Goal: Book appointment/travel/reservation

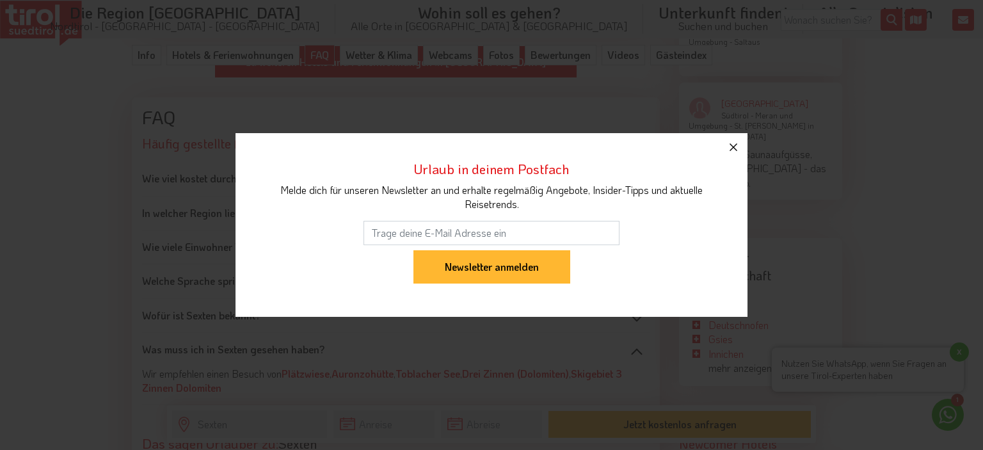
click at [733, 147] on icon "button" at bounding box center [734, 147] width 8 height 8
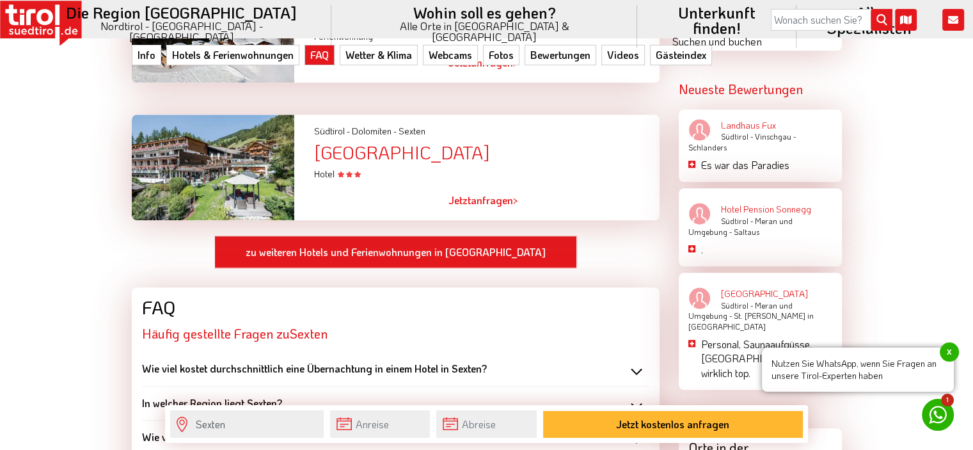
scroll to position [1365, 0]
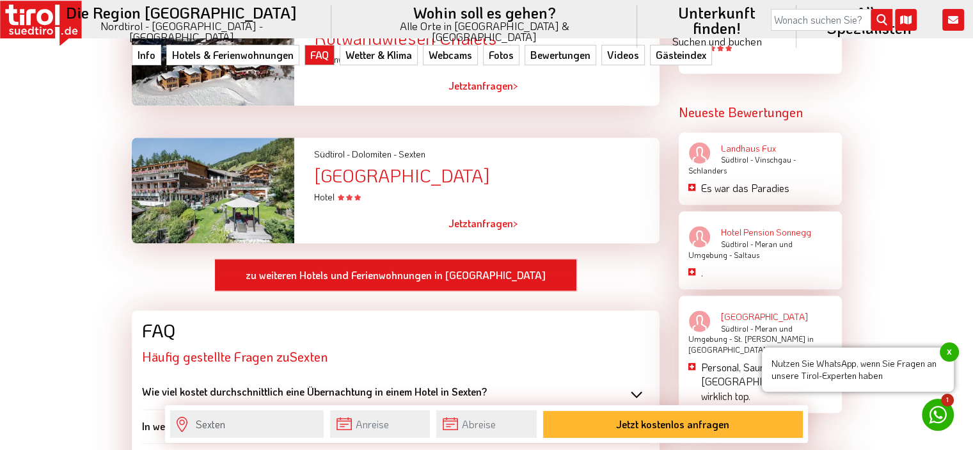
click at [211, 168] on div at bounding box center [213, 191] width 182 height 106
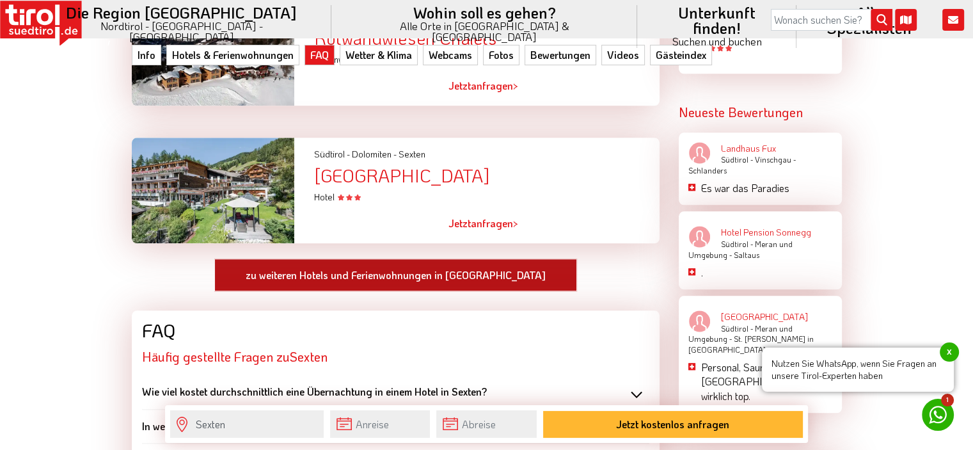
click at [330, 260] on link "zu weiteren Hotels und Ferienwohnungen in Sexten" at bounding box center [395, 275] width 363 height 33
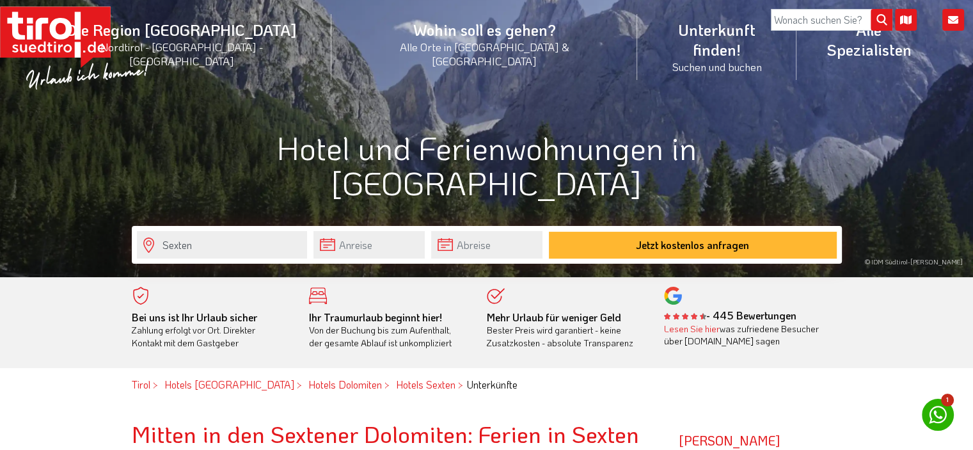
scroll to position [85, 0]
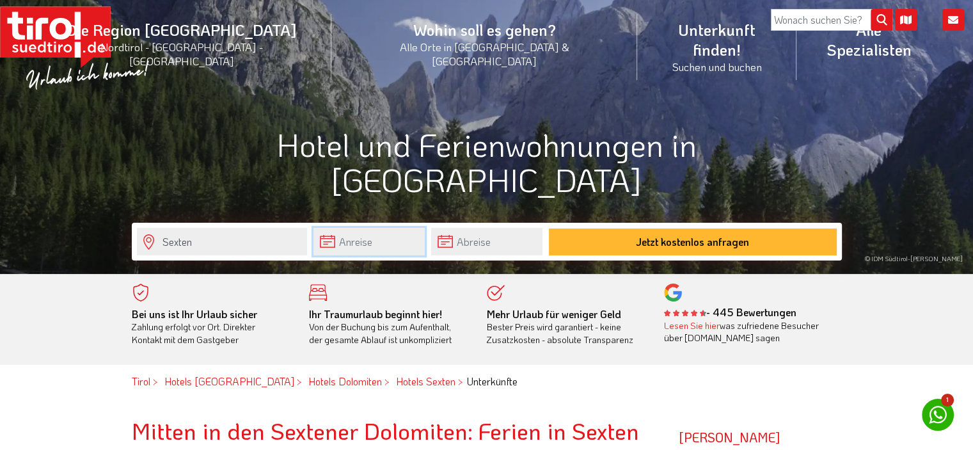
click at [373, 239] on input "text" at bounding box center [369, 242] width 111 height 28
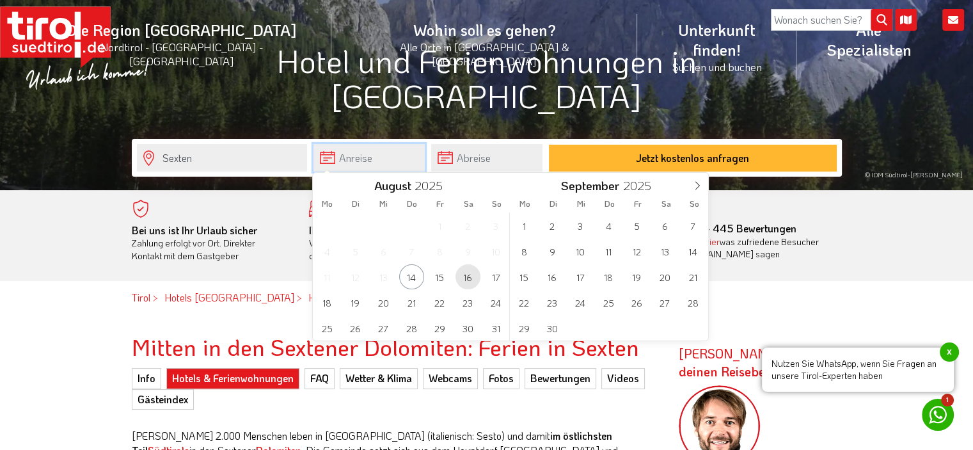
scroll to position [170, 0]
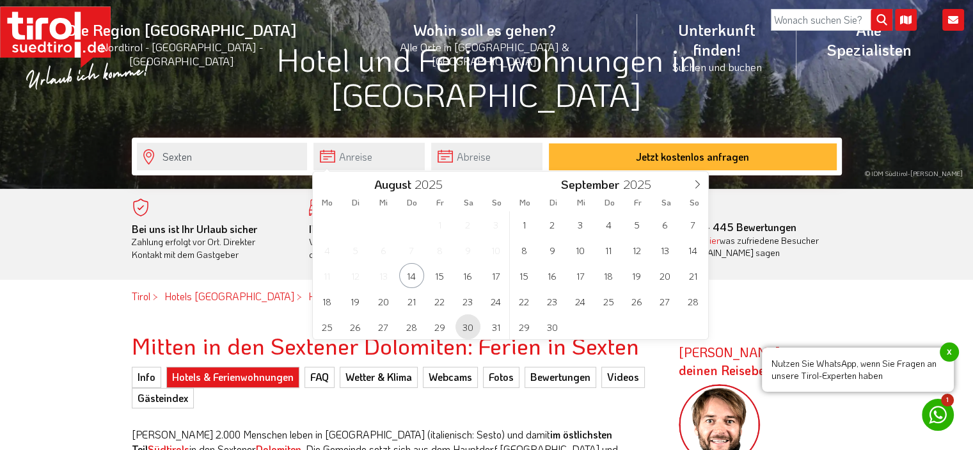
click at [471, 325] on span "30" at bounding box center [468, 326] width 25 height 25
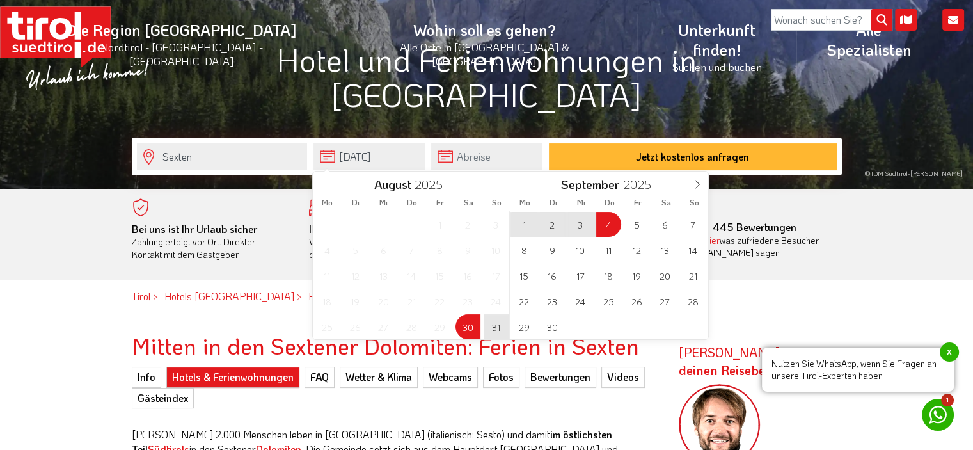
click at [610, 225] on span "4" at bounding box center [609, 224] width 25 height 25
type input "[DATE]"
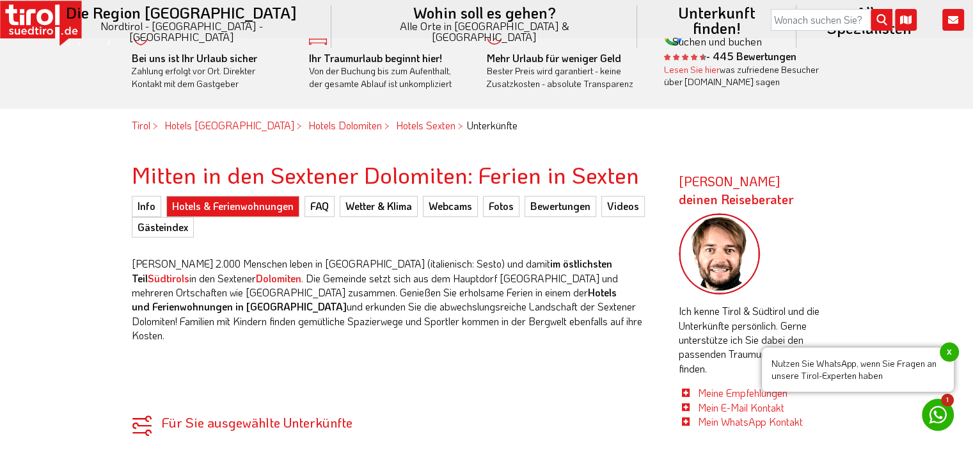
scroll to position [384, 0]
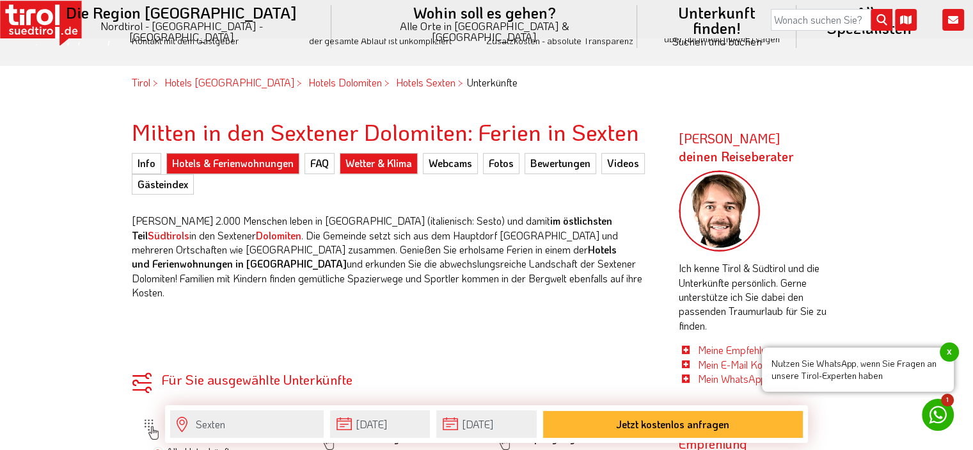
click at [372, 163] on link "Wetter & Klima" at bounding box center [379, 163] width 78 height 20
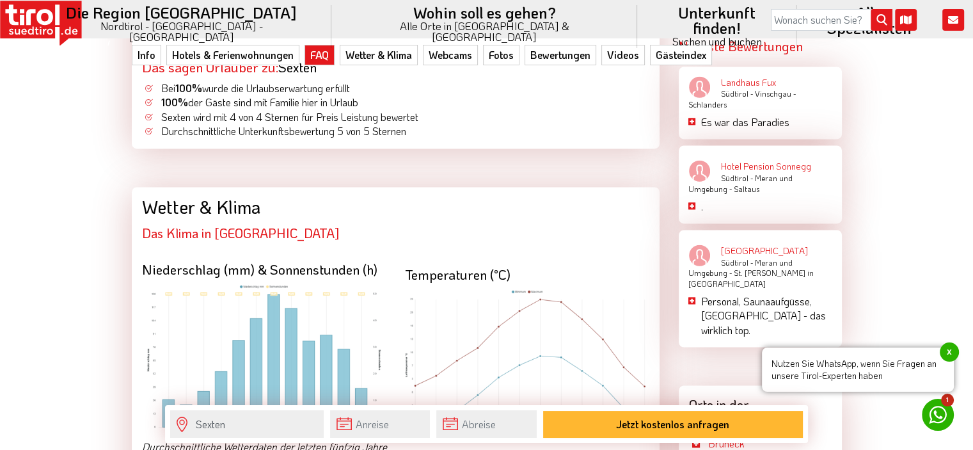
scroll to position [1934, 0]
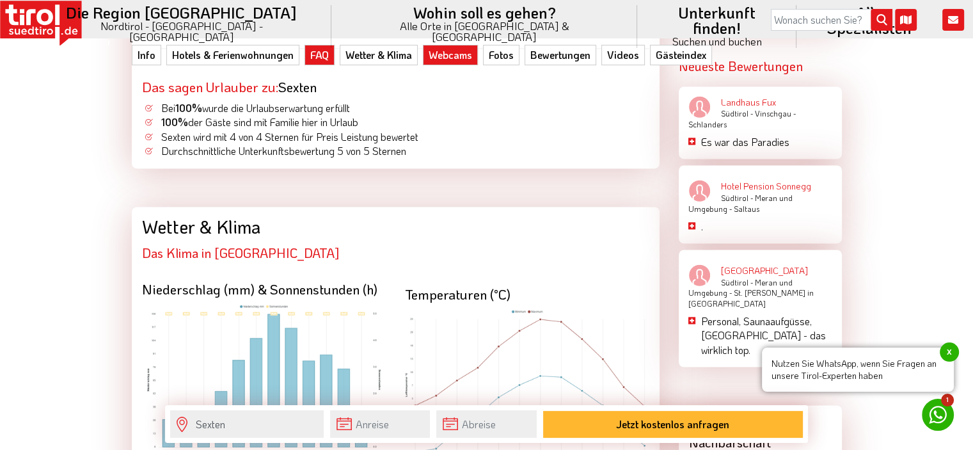
click at [449, 58] on link "Webcams" at bounding box center [450, 55] width 55 height 20
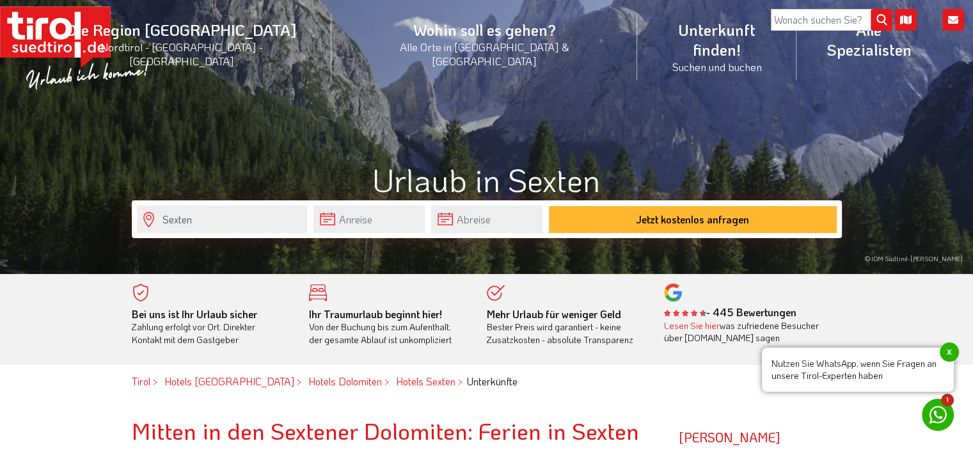
scroll to position [128, 0]
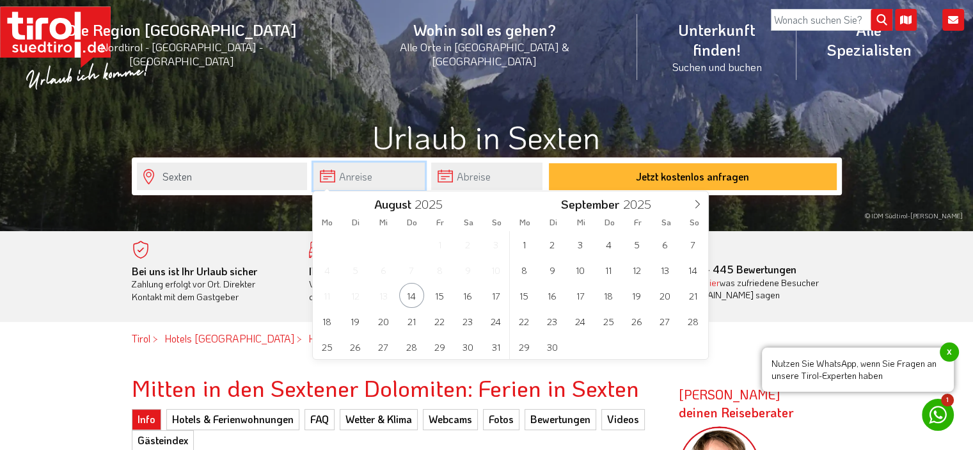
click at [387, 172] on input "text" at bounding box center [369, 177] width 111 height 28
click at [467, 348] on span "30" at bounding box center [468, 346] width 25 height 25
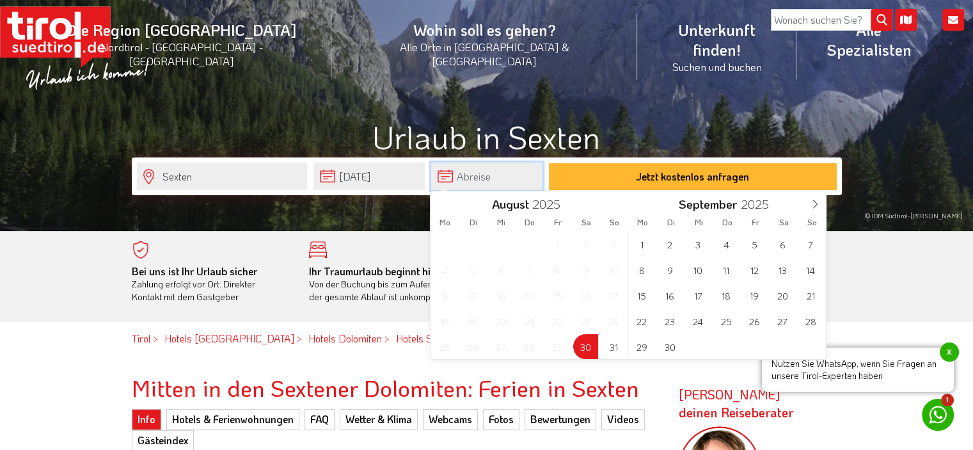
click at [480, 173] on input "text" at bounding box center [486, 177] width 111 height 28
click at [730, 245] on span "4" at bounding box center [726, 244] width 25 height 25
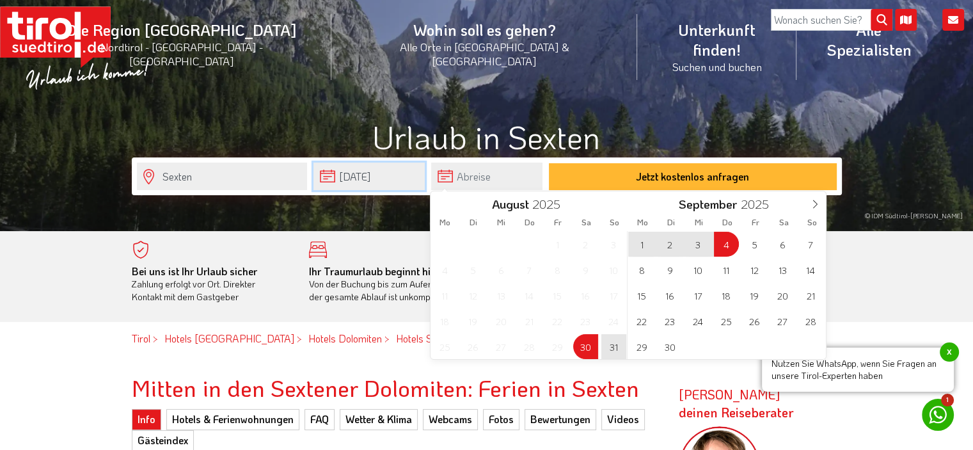
type input "[DATE]"
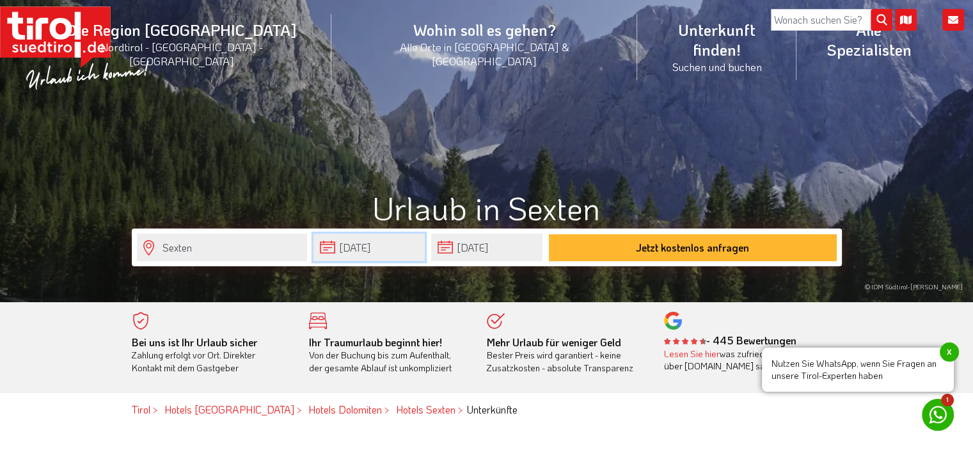
scroll to position [0, 0]
